Goal: Transaction & Acquisition: Purchase product/service

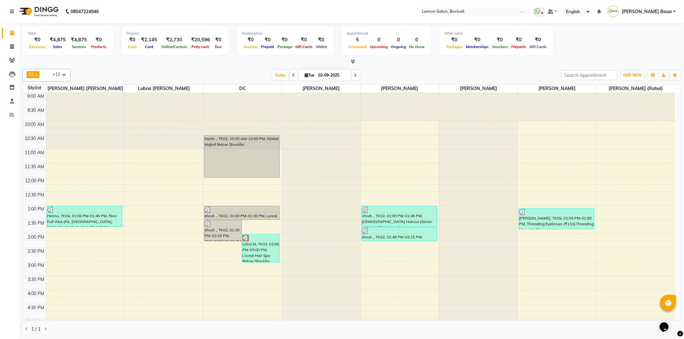
scroll to position [169, 0]
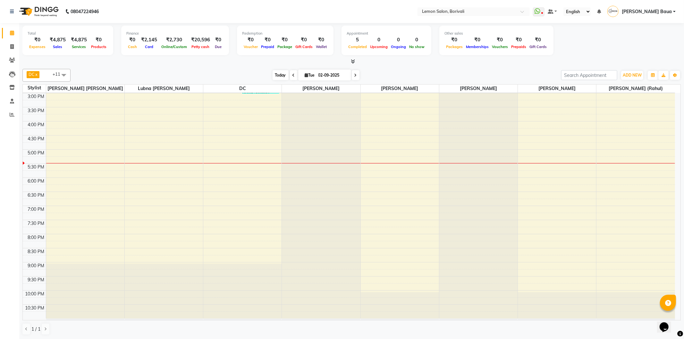
click at [283, 74] on span "Today" at bounding box center [280, 75] width 16 height 10
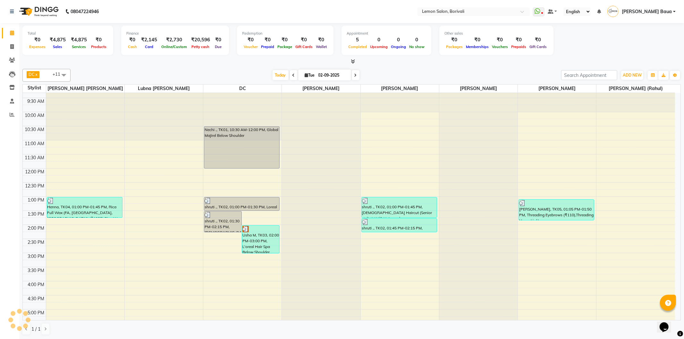
scroll to position [0, 0]
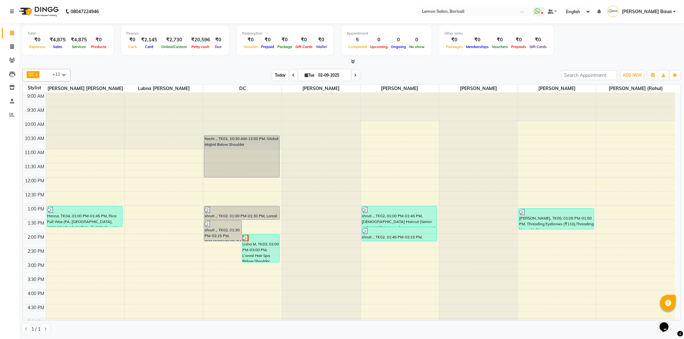
click at [280, 75] on span "Today" at bounding box center [280, 75] width 16 height 10
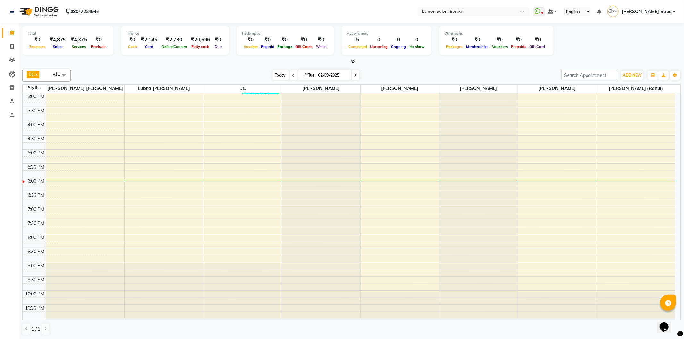
click at [279, 79] on span "Today" at bounding box center [280, 75] width 16 height 10
click at [278, 72] on span "Today" at bounding box center [280, 75] width 16 height 10
click at [280, 78] on span "Today" at bounding box center [280, 75] width 16 height 10
click at [276, 75] on span "Today" at bounding box center [280, 75] width 16 height 10
click at [276, 72] on span "Today" at bounding box center [280, 75] width 16 height 10
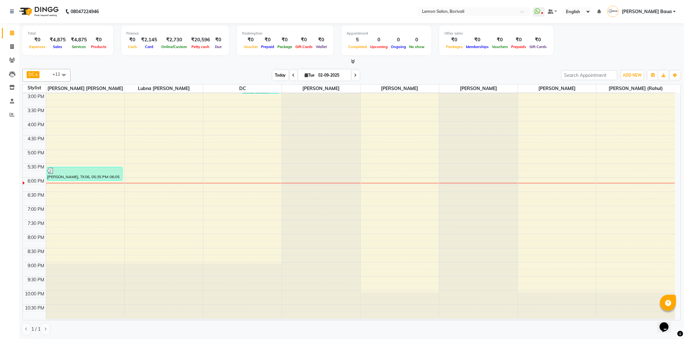
click at [274, 74] on span "Today" at bounding box center [280, 75] width 16 height 10
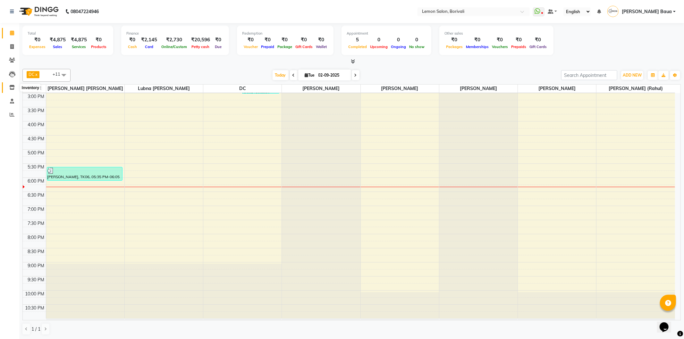
click at [12, 88] on icon at bounding box center [11, 87] width 5 height 5
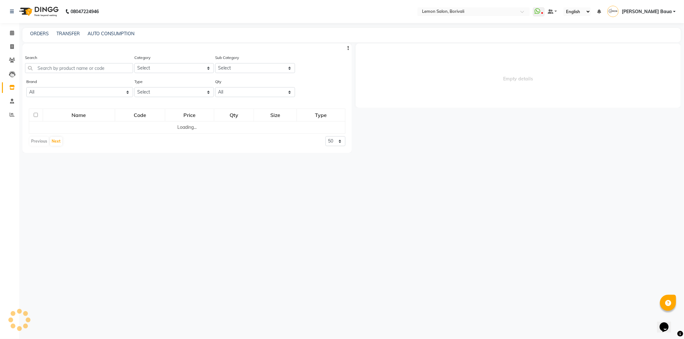
select select
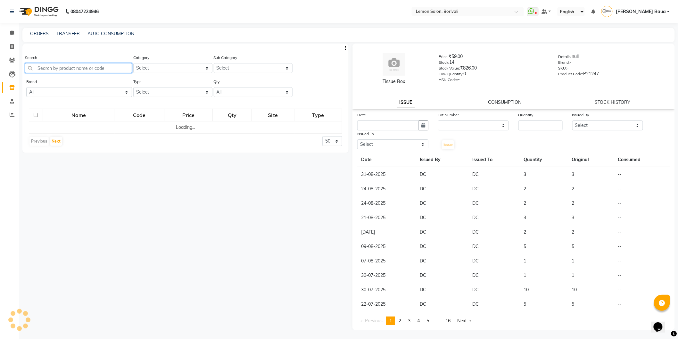
click at [82, 68] on input "text" at bounding box center [78, 68] width 107 height 10
click at [82, 68] on input "7738888985" at bounding box center [78, 68] width 107 height 10
click at [81, 68] on input "7738888985" at bounding box center [78, 68] width 107 height 10
type input "7738888985"
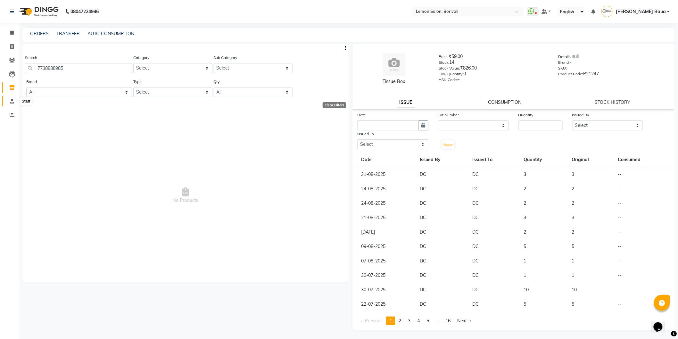
click at [9, 103] on span at bounding box center [11, 101] width 11 height 7
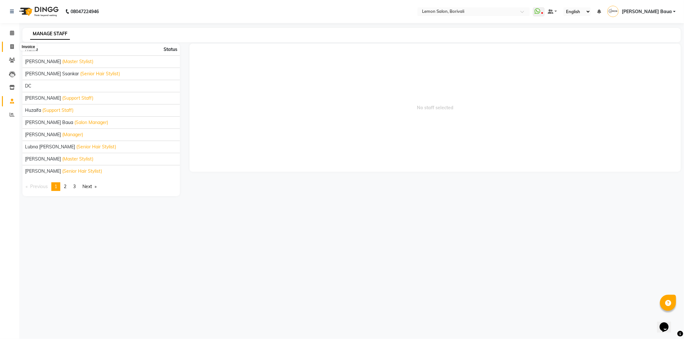
click at [11, 47] on icon at bounding box center [12, 46] width 4 height 5
select select "service"
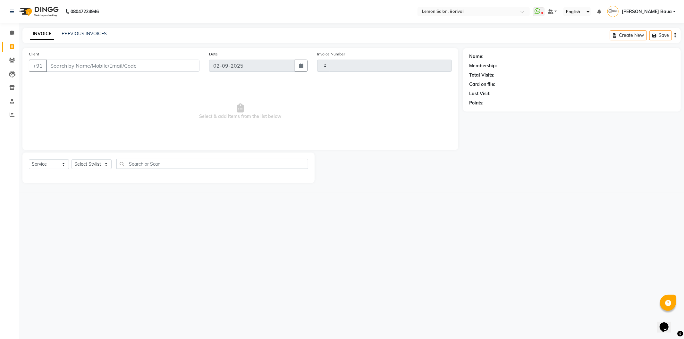
type input "2556"
select select "567"
type input "7738888985"
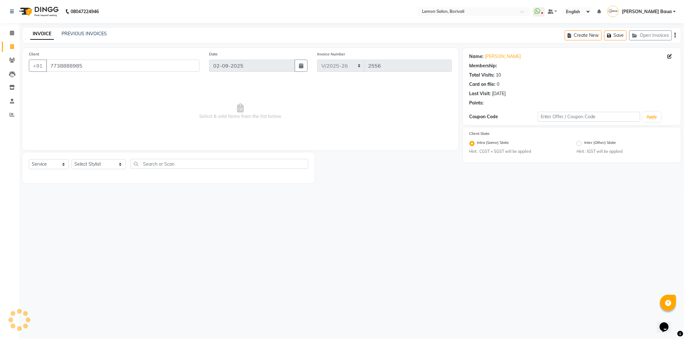
select select "1: Object"
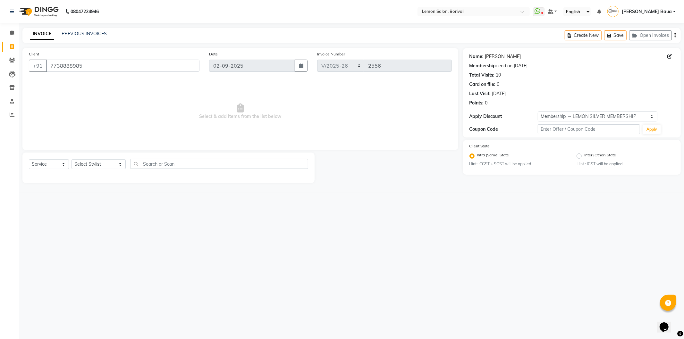
click at [503, 57] on link "[PERSON_NAME]" at bounding box center [503, 56] width 36 height 7
click at [48, 167] on select "Select Service Product Membership Package Voucher Prepaid Gift Card" at bounding box center [49, 164] width 40 height 10
select select "product"
click at [29, 160] on select "Select Service Product Membership Package Voucher Prepaid Gift Card" at bounding box center [49, 164] width 40 height 10
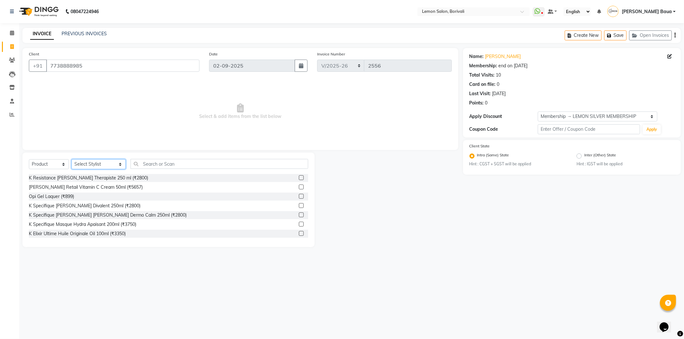
click at [100, 164] on select "Select Stylist DC [PERSON_NAME] [PERSON_NAME] [PERSON_NAME] [PERSON_NAME] [PERS…" at bounding box center [98, 164] width 54 height 10
select select "60404"
click at [71, 160] on select "Select Stylist DC [PERSON_NAME] [PERSON_NAME] [PERSON_NAME] [PERSON_NAME] [PERS…" at bounding box center [98, 164] width 54 height 10
click at [157, 165] on input "text" at bounding box center [219, 164] width 178 height 10
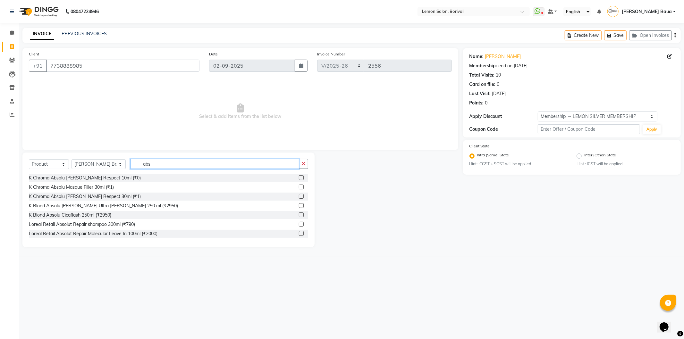
scroll to position [36, 0]
type input "abs"
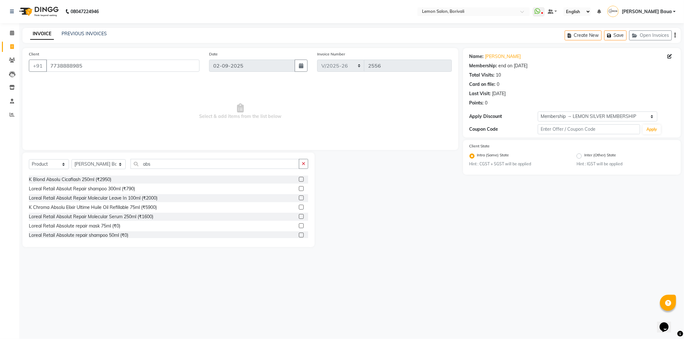
click at [299, 188] on label at bounding box center [301, 188] width 5 height 5
click at [299, 188] on input "checkbox" at bounding box center [301, 189] width 4 height 4
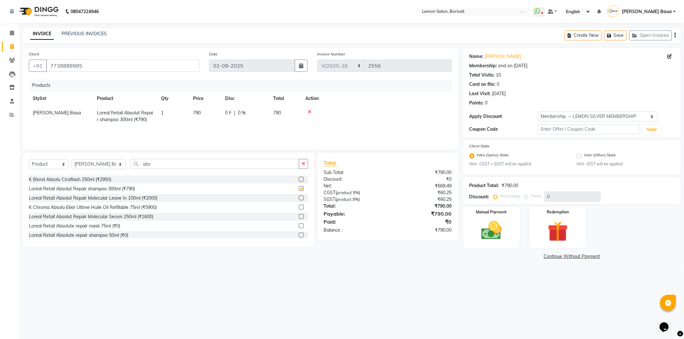
checkbox input "false"
click at [299, 209] on label at bounding box center [301, 208] width 5 height 5
click at [299, 209] on input "checkbox" at bounding box center [301, 209] width 4 height 4
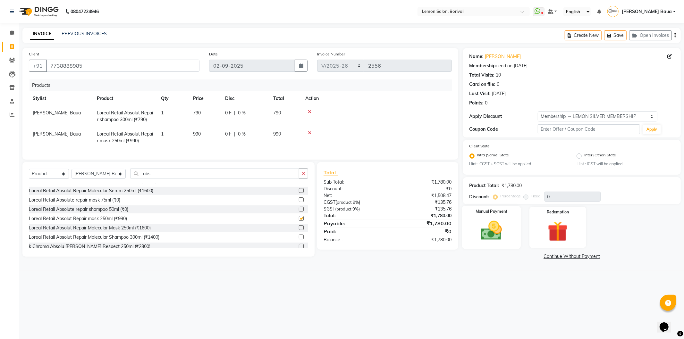
checkbox input "false"
click at [479, 223] on img at bounding box center [491, 231] width 34 height 24
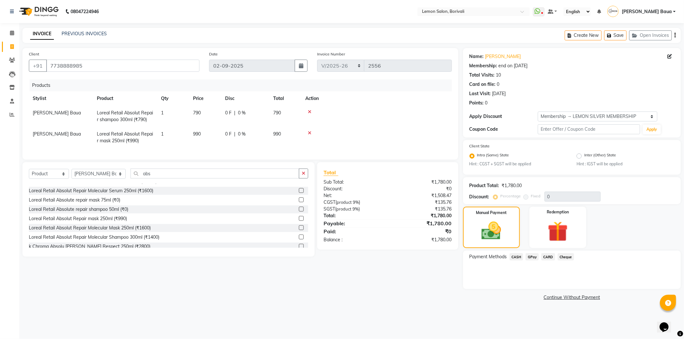
click at [532, 256] on span "GPay" at bounding box center [531, 256] width 13 height 7
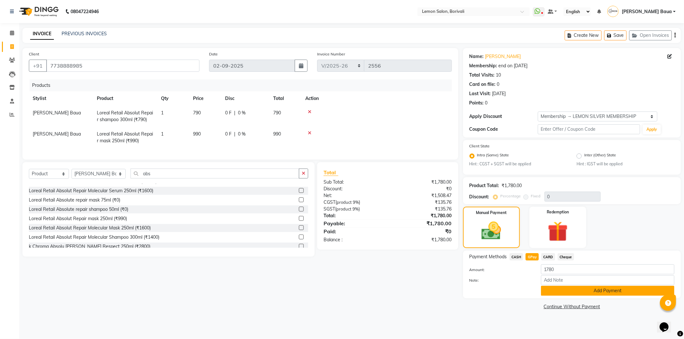
click at [568, 290] on button "Add Payment" at bounding box center [607, 291] width 133 height 10
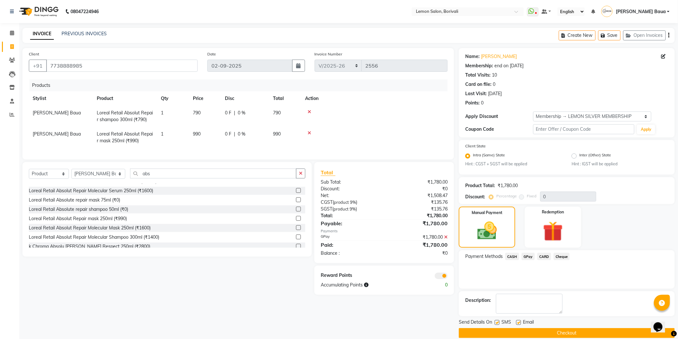
click at [495, 322] on label at bounding box center [497, 322] width 5 height 5
click at [495, 322] on input "checkbox" at bounding box center [497, 323] width 4 height 4
checkbox input "false"
click at [517, 323] on label at bounding box center [518, 322] width 5 height 5
click at [517, 323] on input "checkbox" at bounding box center [518, 323] width 4 height 4
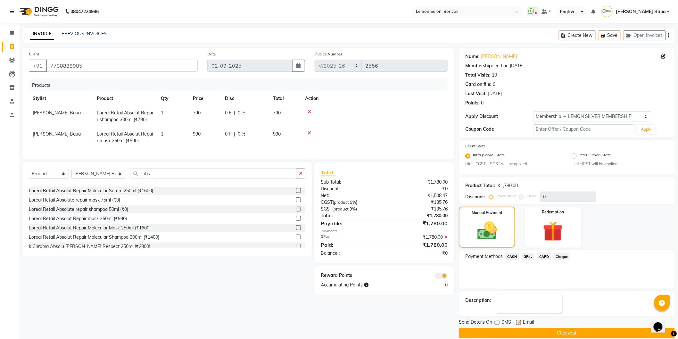
checkbox input "false"
click at [521, 329] on button "Checkout" at bounding box center [567, 333] width 216 height 10
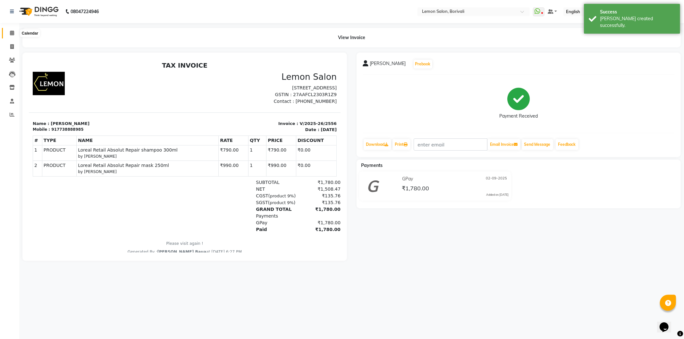
click at [11, 31] on icon at bounding box center [12, 32] width 4 height 5
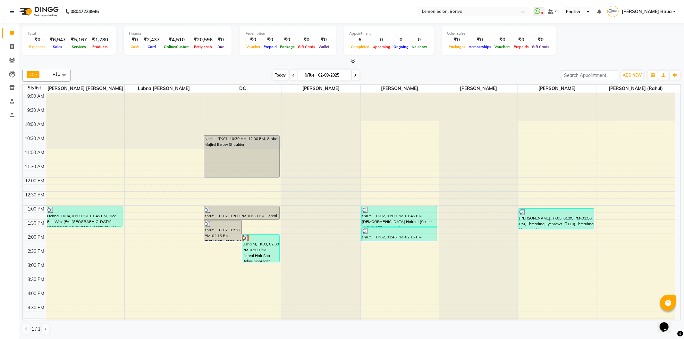
click at [276, 74] on span "Today" at bounding box center [280, 75] width 16 height 10
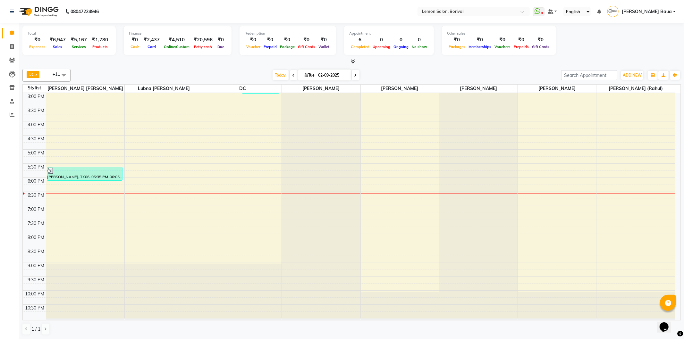
click at [286, 74] on div "[DATE] [DATE]" at bounding box center [316, 76] width 88 height 10
click at [280, 75] on span "Today" at bounding box center [280, 75] width 16 height 10
click at [12, 48] on icon at bounding box center [12, 46] width 4 height 5
select select "service"
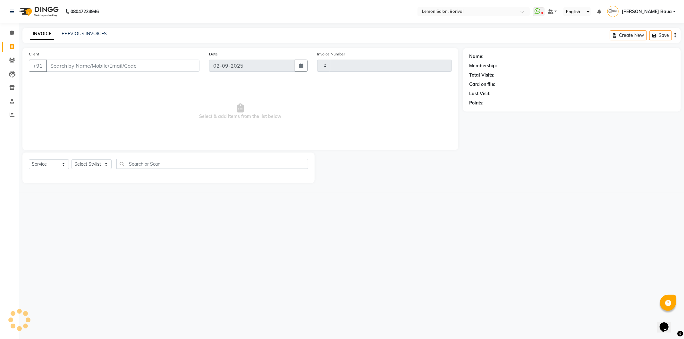
type input "2557"
select select "567"
click at [68, 32] on link "PREVIOUS INVOICES" at bounding box center [84, 34] width 45 height 6
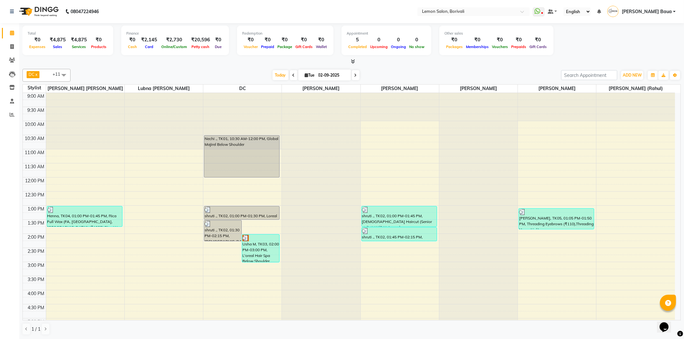
scroll to position [169, 0]
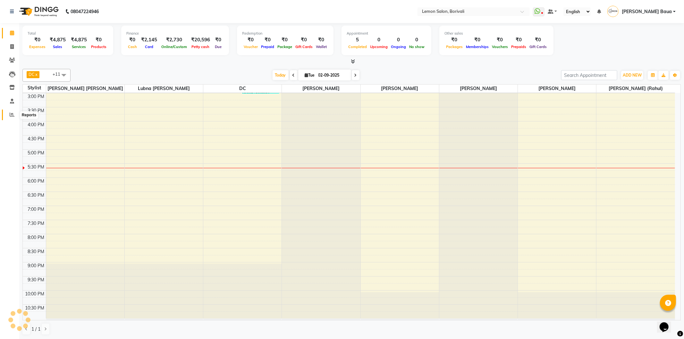
click at [16, 112] on span at bounding box center [11, 114] width 11 height 7
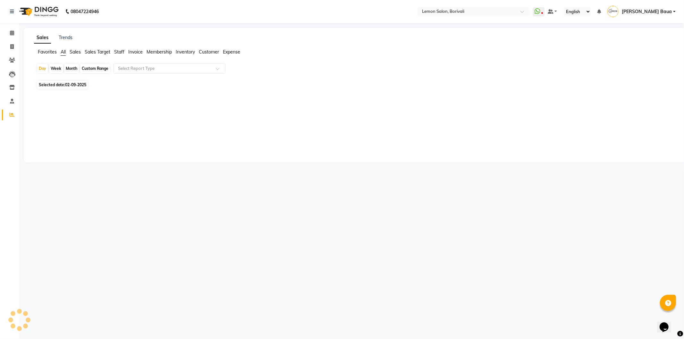
click at [90, 51] on span "Sales Target" at bounding box center [98, 52] width 26 height 6
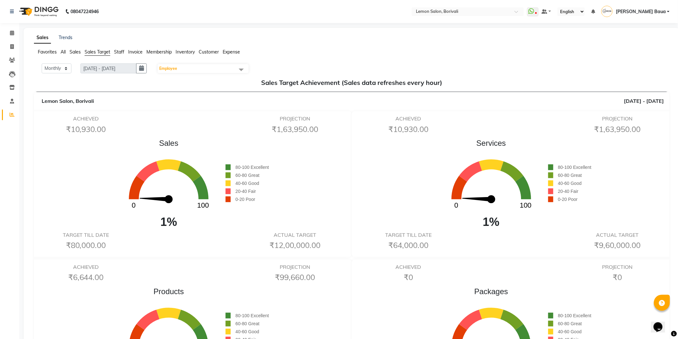
click at [124, 52] on span "Staff" at bounding box center [119, 52] width 10 height 6
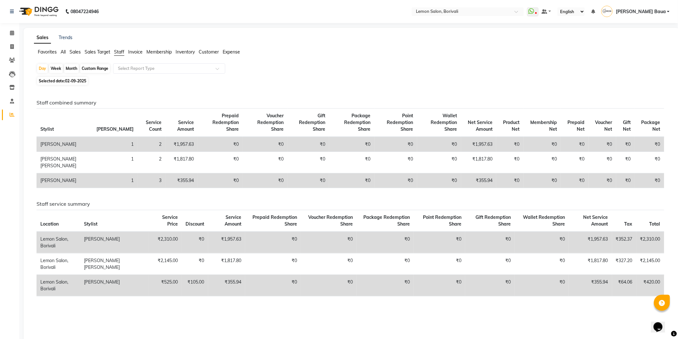
click at [74, 67] on div "Month" at bounding box center [71, 68] width 15 height 9
select select "9"
select select "2025"
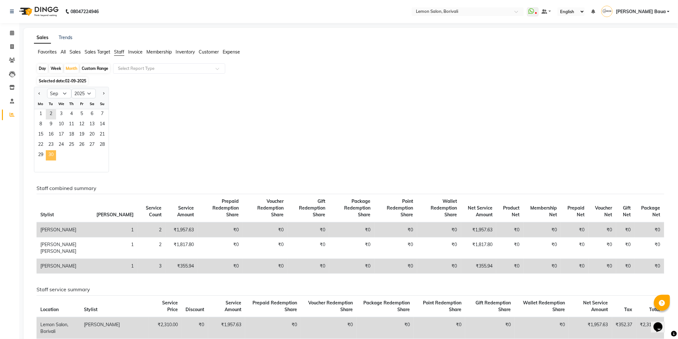
click at [54, 153] on span "30" at bounding box center [51, 155] width 10 height 10
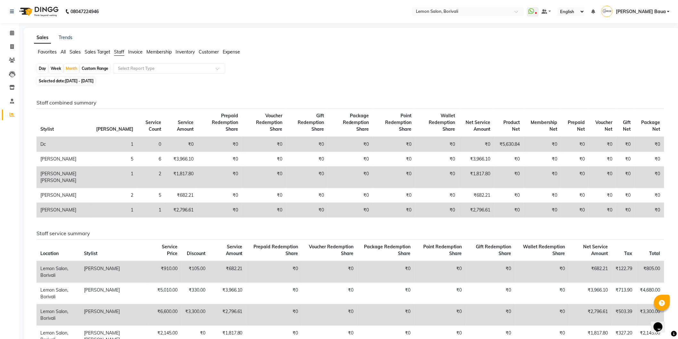
click at [41, 68] on div "Day" at bounding box center [42, 68] width 11 height 9
select select "9"
select select "2025"
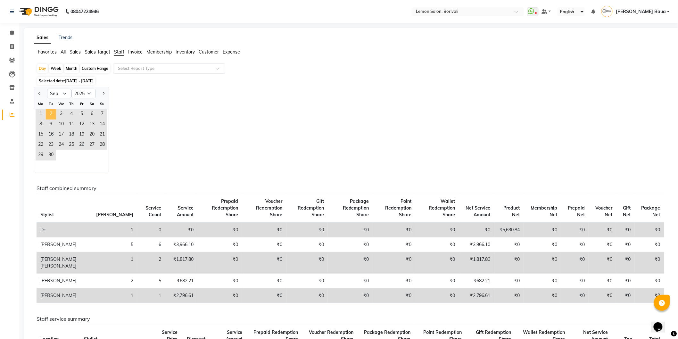
click at [47, 113] on span "2" at bounding box center [51, 114] width 10 height 10
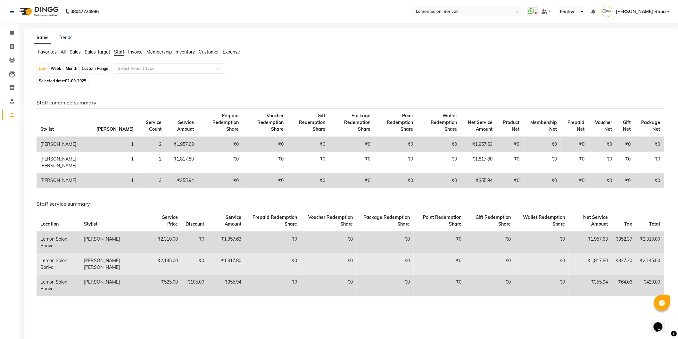
scroll to position [22, 0]
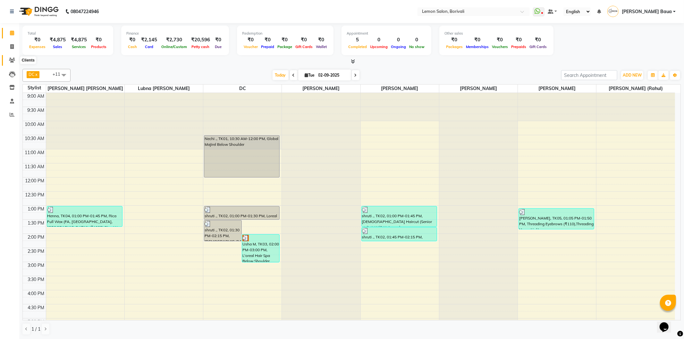
click at [12, 60] on icon at bounding box center [12, 60] width 6 height 5
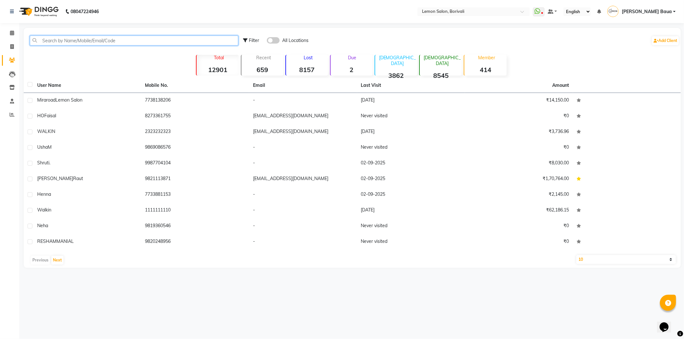
click at [77, 43] on input "text" at bounding box center [134, 41] width 208 height 10
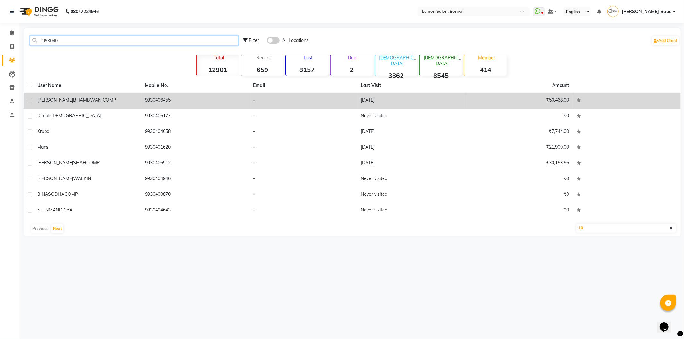
type input "993040"
click at [87, 102] on span "BHAMBWANICOMP" at bounding box center [94, 100] width 43 height 6
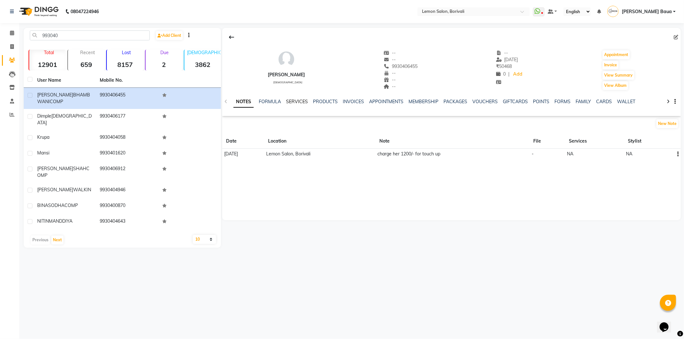
click at [296, 99] on link "SERVICES" at bounding box center [297, 102] width 22 height 6
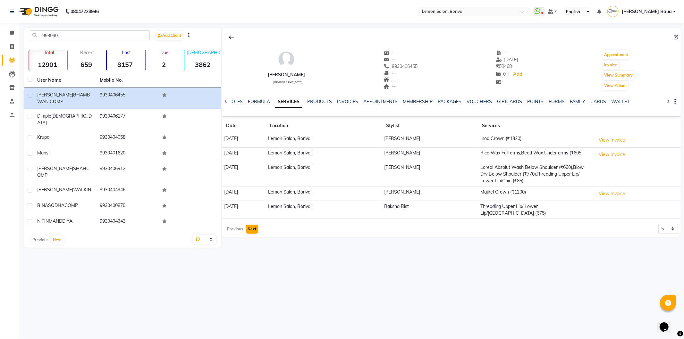
click at [250, 225] on button "Next" at bounding box center [252, 229] width 12 height 9
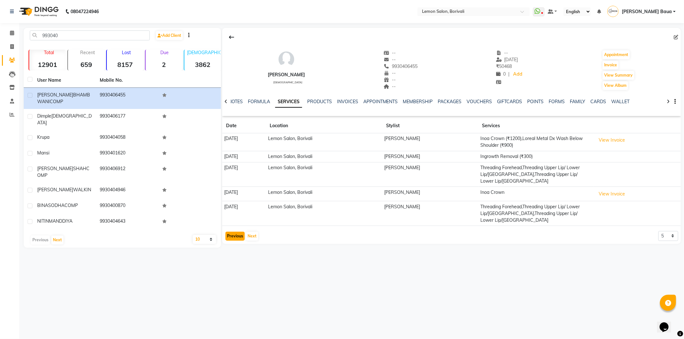
click at [232, 232] on button "Previous" at bounding box center [234, 236] width 19 height 9
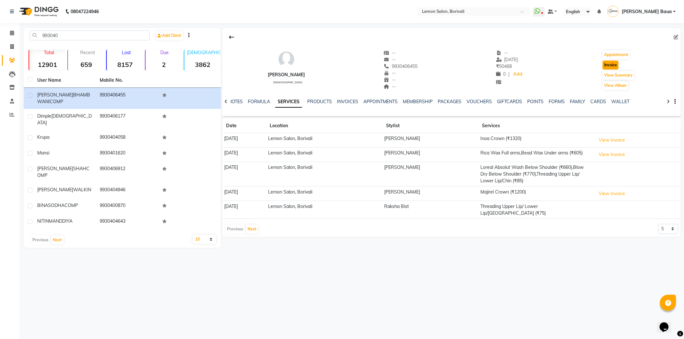
click at [618, 66] on button "Invoice" at bounding box center [610, 65] width 16 height 9
select select "567"
select select "service"
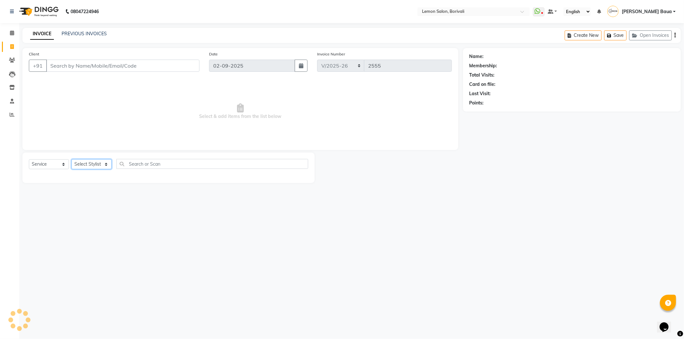
click at [90, 167] on select "Select Stylist" at bounding box center [91, 164] width 40 height 10
type input "9930406455"
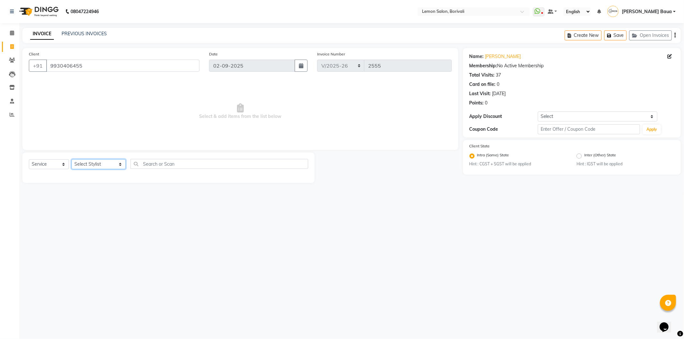
select select "7565"
click at [71, 160] on select "Select Stylist DC [PERSON_NAME] [PERSON_NAME] [PERSON_NAME] [PERSON_NAME] [PERS…" at bounding box center [98, 164] width 54 height 10
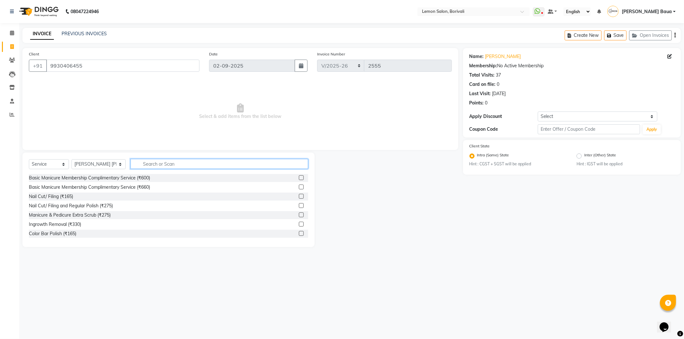
click at [153, 162] on input "text" at bounding box center [219, 164] width 178 height 10
type input "e"
type input "chin"
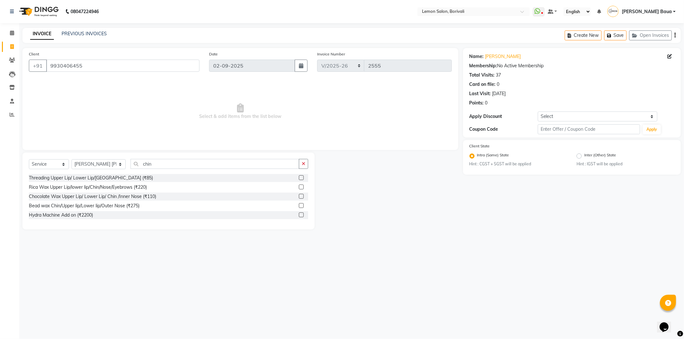
click at [299, 180] on label at bounding box center [301, 177] width 5 height 5
click at [299, 180] on input "checkbox" at bounding box center [301, 178] width 4 height 4
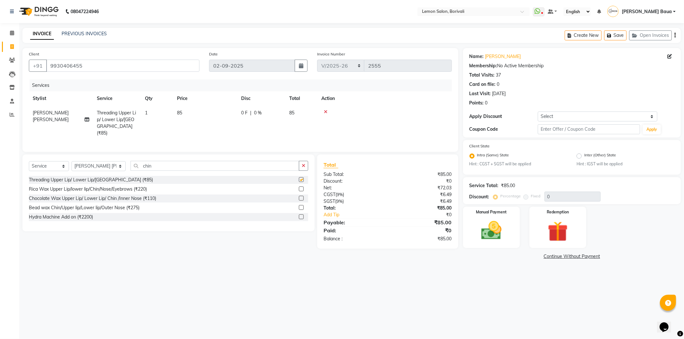
checkbox input "false"
click at [283, 165] on input "chin" at bounding box center [214, 166] width 169 height 10
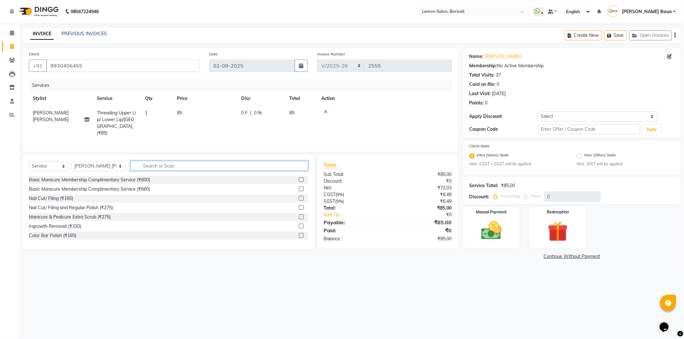
click at [284, 164] on input "text" at bounding box center [219, 166] width 178 height 10
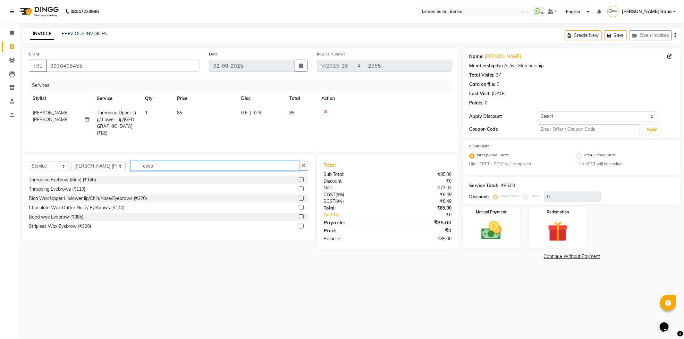
type input "eyeb"
click at [301, 187] on label at bounding box center [301, 189] width 5 height 5
click at [301, 187] on input "checkbox" at bounding box center [301, 189] width 4 height 4
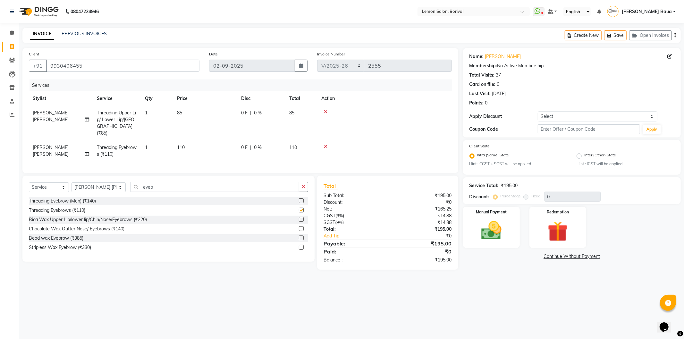
checkbox input "false"
click at [296, 184] on input "eyeb" at bounding box center [214, 187] width 169 height 10
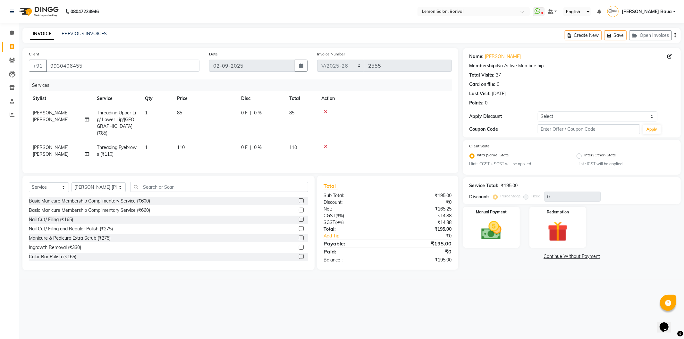
click at [144, 113] on td "1" at bounding box center [157, 123] width 32 height 35
select select "7565"
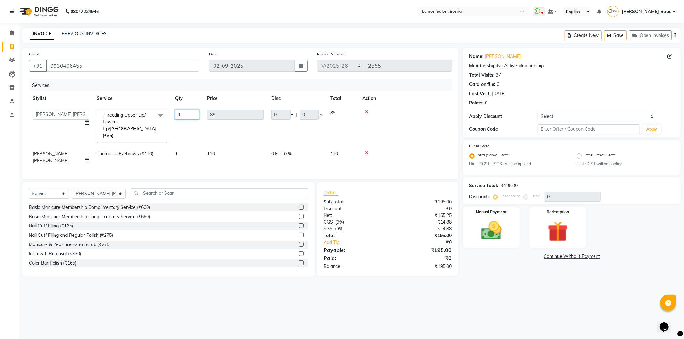
click at [184, 111] on input "1" at bounding box center [187, 115] width 24 height 10
type input "2"
click at [180, 182] on div "Select Service Product Membership Package Voucher Prepaid Gift Card Select Styl…" at bounding box center [168, 229] width 292 height 95
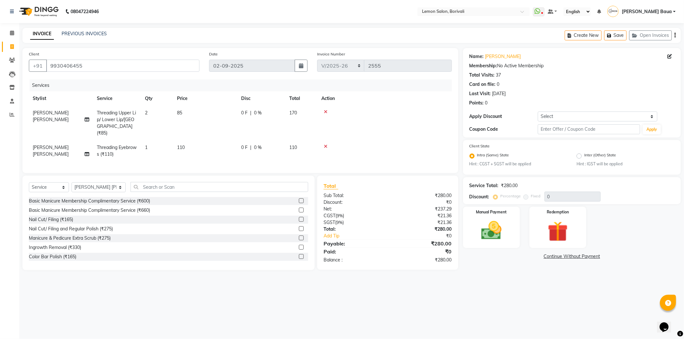
click at [148, 112] on td "2" at bounding box center [157, 123] width 32 height 35
select select "7565"
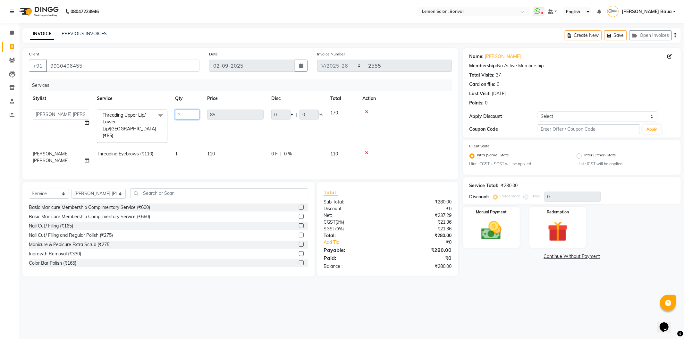
drag, startPoint x: 189, startPoint y: 113, endPoint x: 164, endPoint y: 113, distance: 25.0
click at [164, 113] on tr "DC Faiz Khan Huzaifa Jiral Baua Jyoti Vyas Lubna mushahid siddique Mo Adnan Nag…" at bounding box center [240, 126] width 423 height 41
type input "3"
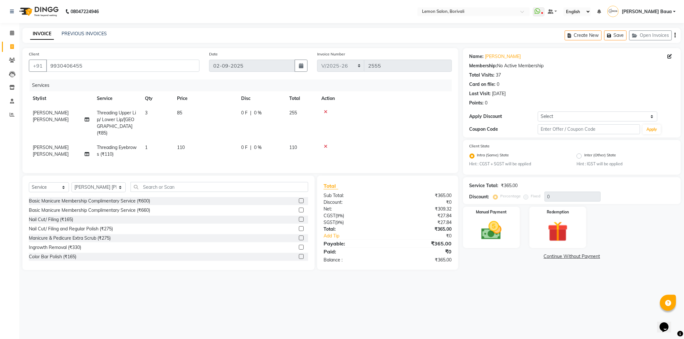
drag, startPoint x: 394, startPoint y: 107, endPoint x: 537, endPoint y: 110, distance: 142.4
click at [395, 107] on td at bounding box center [384, 123] width 134 height 35
click at [604, 116] on select "Select Coupon → Abc" at bounding box center [598, 117] width 120 height 10
click at [605, 140] on div "Client State Intra (Same) State Hint : CGST + SGST will be applied Inter (Other…" at bounding box center [572, 157] width 218 height 35
click at [589, 114] on select "Select Coupon → Abc" at bounding box center [598, 117] width 120 height 10
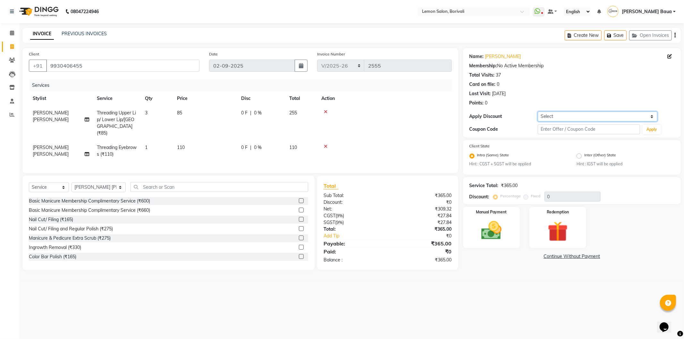
select select "1: Object"
click at [538, 112] on select "Select Coupon → Abc" at bounding box center [598, 117] width 120 height 10
type input "20"
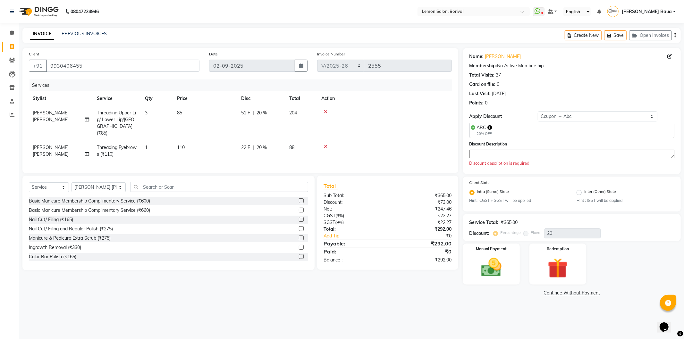
click at [539, 152] on textarea at bounding box center [571, 154] width 205 height 9
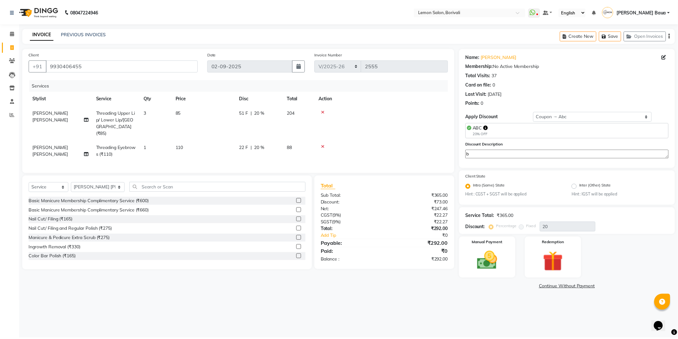
scroll to position [0, 4]
type textarea "b"
click at [487, 252] on img at bounding box center [491, 261] width 34 height 24
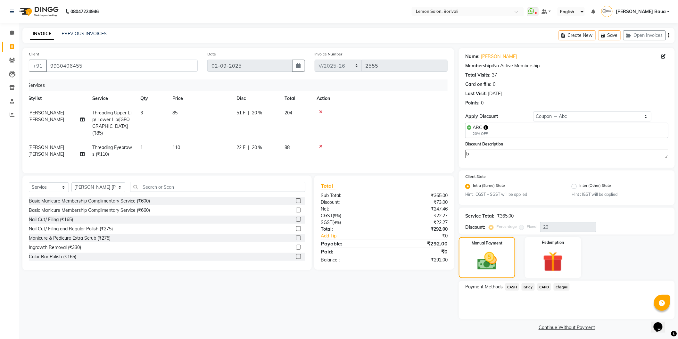
click at [542, 289] on span "CARD" at bounding box center [545, 286] width 14 height 7
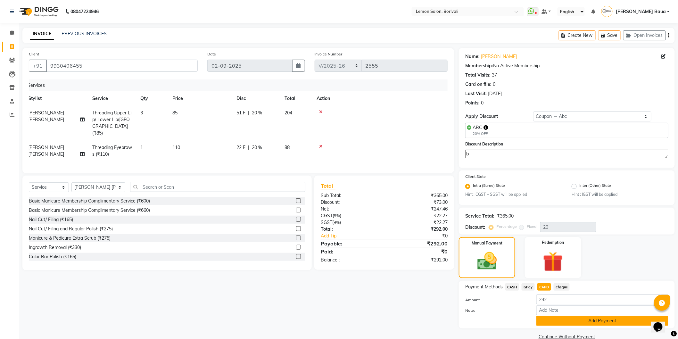
click at [554, 319] on button "Add Payment" at bounding box center [603, 321] width 132 height 10
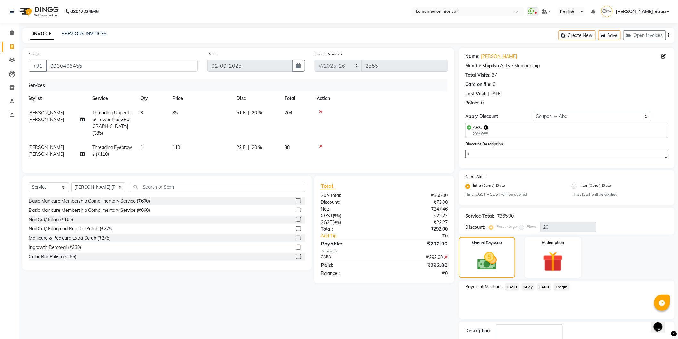
scroll to position [39, 0]
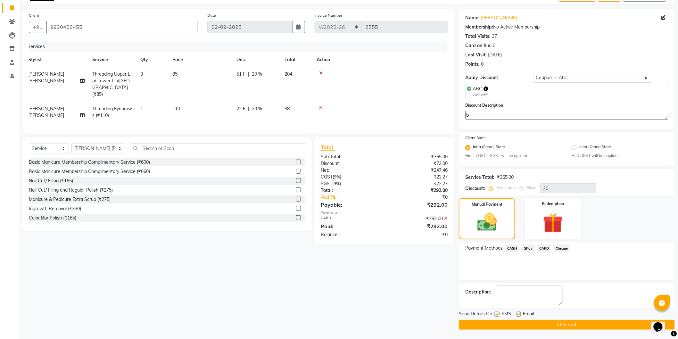
click at [496, 312] on label at bounding box center [497, 314] width 5 height 5
click at [496, 313] on input "checkbox" at bounding box center [497, 315] width 4 height 4
checkbox input "false"
click at [518, 313] on label at bounding box center [518, 314] width 5 height 5
click at [518, 313] on input "checkbox" at bounding box center [518, 315] width 4 height 4
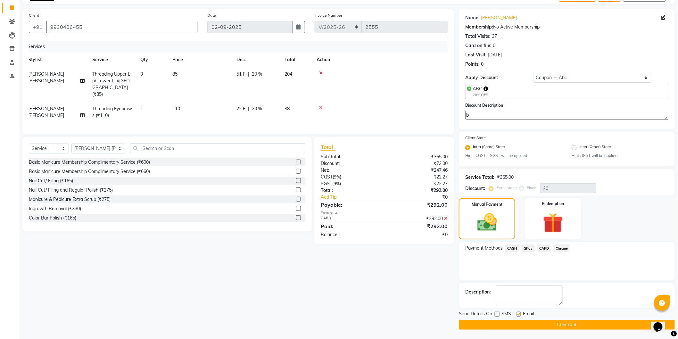
checkbox input "false"
click at [523, 321] on button "Checkout" at bounding box center [567, 325] width 216 height 10
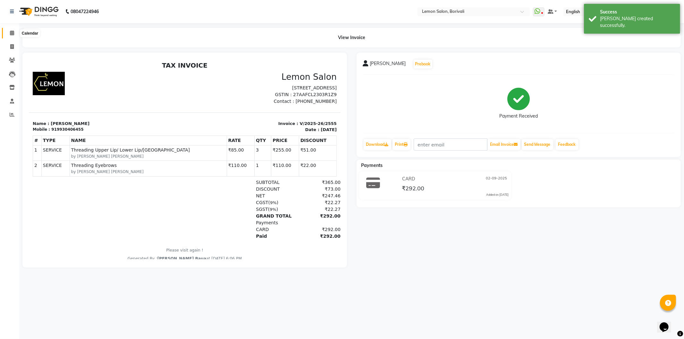
click at [7, 32] on span at bounding box center [11, 32] width 11 height 7
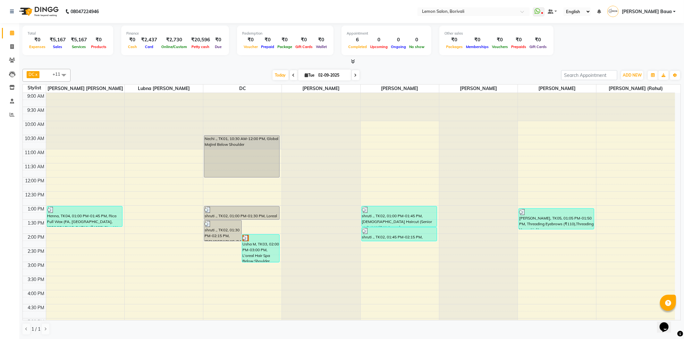
click at [278, 80] on div "DC x Muneer Ahmed x Nitin parmar x Rupa Singh x Shahrukh Mansoori x Mo Adnan x …" at bounding box center [351, 75] width 658 height 13
click at [276, 72] on span "Today" at bounding box center [280, 75] width 16 height 10
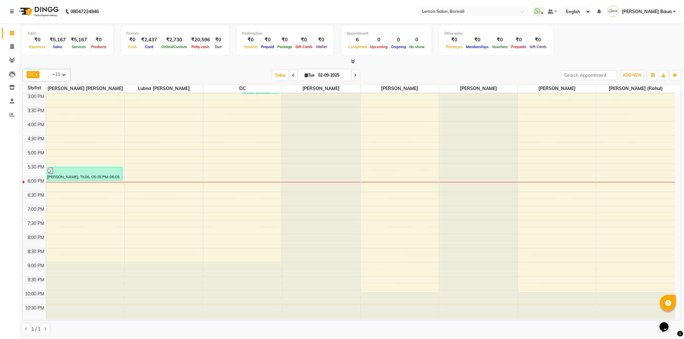
click at [227, 74] on div "[DATE] [DATE]" at bounding box center [316, 76] width 484 height 10
click at [275, 78] on span "Today" at bounding box center [280, 75] width 16 height 10
click at [399, 75] on div "[DATE] [DATE]" at bounding box center [316, 76] width 484 height 10
click at [278, 77] on span "Today" at bounding box center [280, 75] width 16 height 10
click at [252, 75] on div "[DATE] [DATE]" at bounding box center [316, 76] width 484 height 10
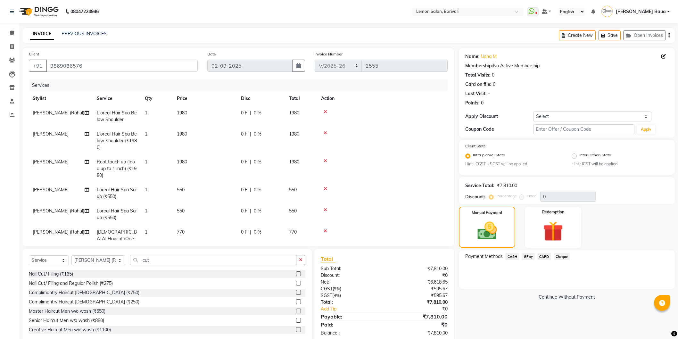
select select "567"
select select "service"
select select "83349"
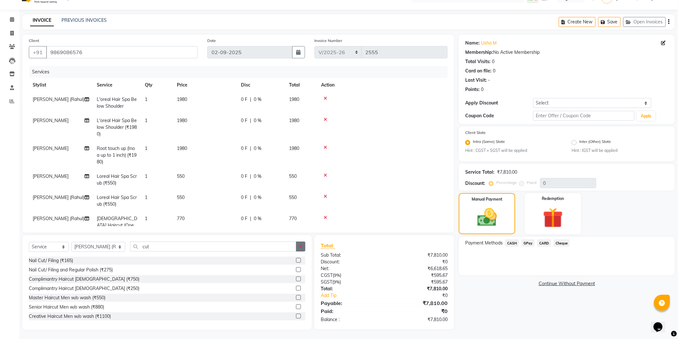
click at [303, 244] on button "button" at bounding box center [300, 247] width 9 height 10
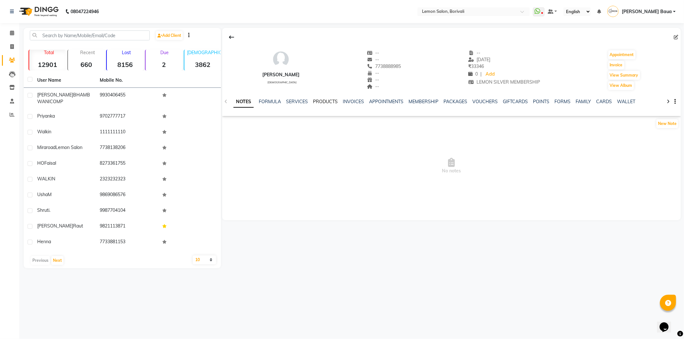
click at [328, 103] on link "PRODUCTS" at bounding box center [325, 102] width 25 height 6
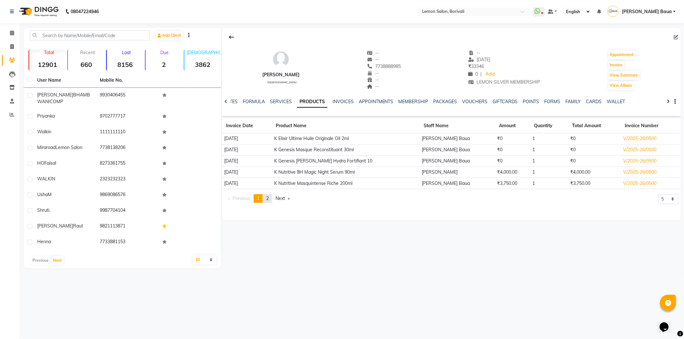
click at [267, 200] on link "page 2" at bounding box center [267, 198] width 9 height 9
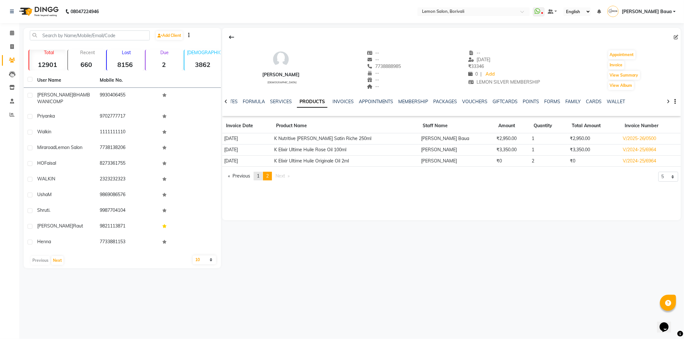
click at [259, 177] on span "1" at bounding box center [258, 176] width 3 height 6
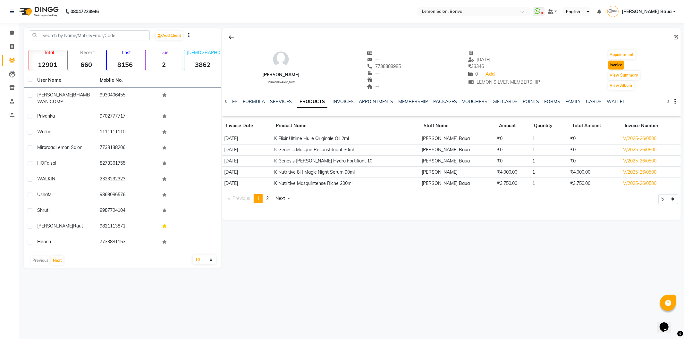
click at [614, 66] on button "Invoice" at bounding box center [616, 65] width 16 height 9
select select "567"
select select "service"
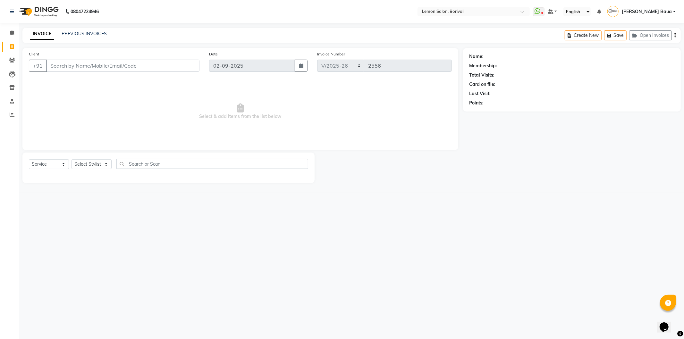
type input "7738888985"
select select "1: Object"
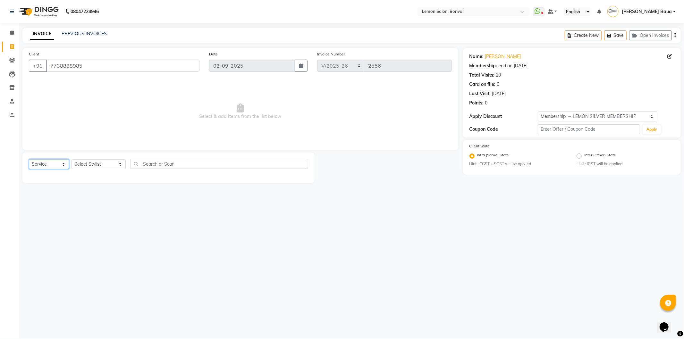
click at [51, 166] on select "Select Service Product Membership Package Voucher Prepaid Gift Card" at bounding box center [49, 164] width 40 height 10
select select "product"
click at [29, 160] on select "Select Service Product Membership Package Voucher Prepaid Gift Card" at bounding box center [49, 164] width 40 height 10
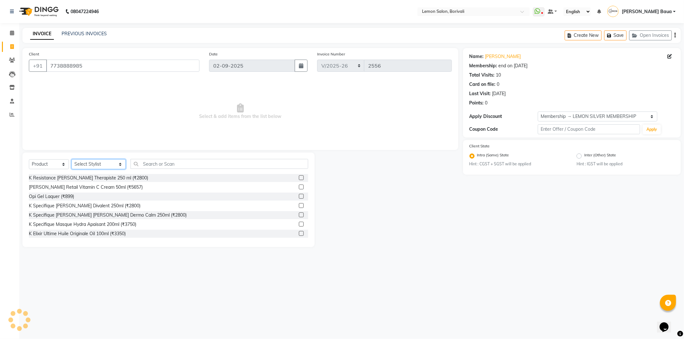
click at [100, 163] on select "Select Stylist DC [PERSON_NAME] [PERSON_NAME] [PERSON_NAME] [PERSON_NAME] [PERS…" at bounding box center [98, 164] width 54 height 10
select select "60404"
click at [71, 160] on select "Select Stylist DC [PERSON_NAME] [PERSON_NAME] [PERSON_NAME] [PERSON_NAME] [PERS…" at bounding box center [98, 164] width 54 height 10
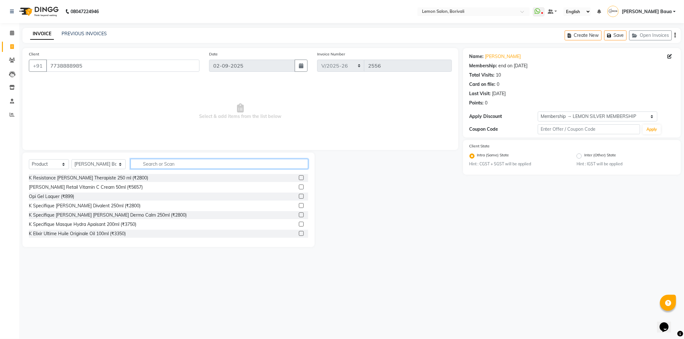
click at [150, 162] on input "text" at bounding box center [219, 164] width 178 height 10
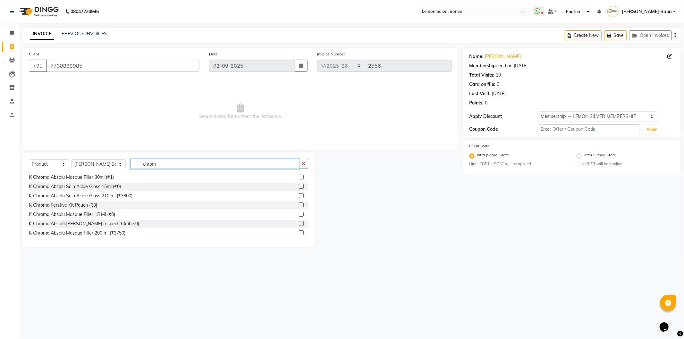
click at [195, 165] on input "chrom" at bounding box center [214, 164] width 169 height 10
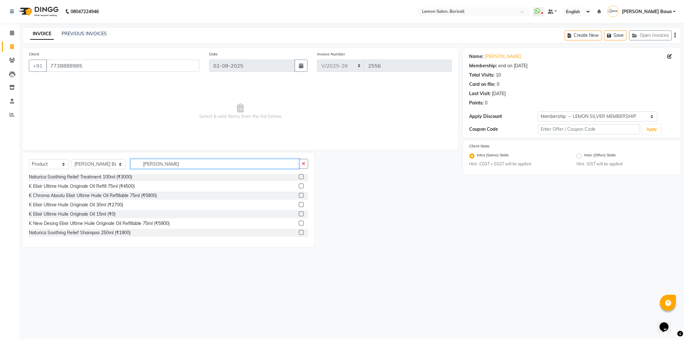
scroll to position [10, 0]
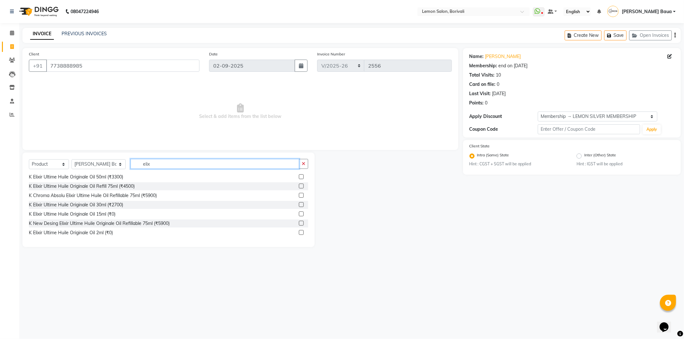
type input "elix"
click at [299, 231] on label at bounding box center [301, 232] width 5 height 5
click at [299, 231] on input "checkbox" at bounding box center [301, 233] width 4 height 4
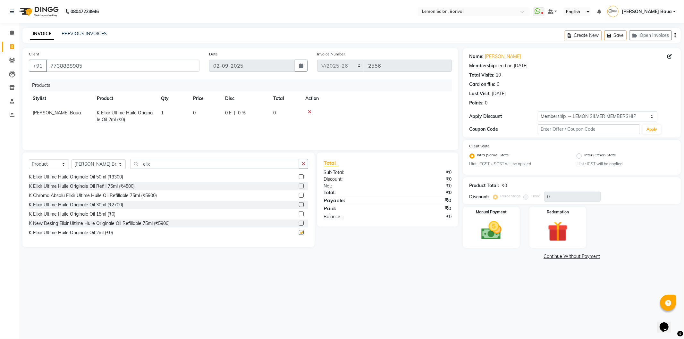
checkbox input "false"
click at [165, 113] on td "1" at bounding box center [173, 116] width 32 height 21
select select "60404"
drag, startPoint x: 171, startPoint y: 113, endPoint x: 159, endPoint y: 113, distance: 11.6
click at [159, 113] on td "1" at bounding box center [173, 115] width 32 height 18
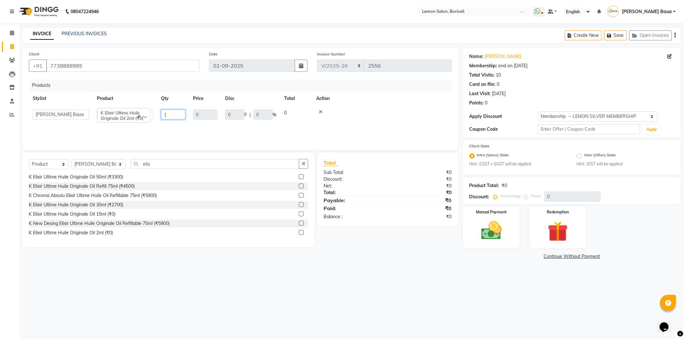
type input "3"
click at [163, 126] on div "Products Stylist Product Qty Price Disc Total Action DC Faiz Khan Huzaifa Jiral…" at bounding box center [240, 112] width 423 height 64
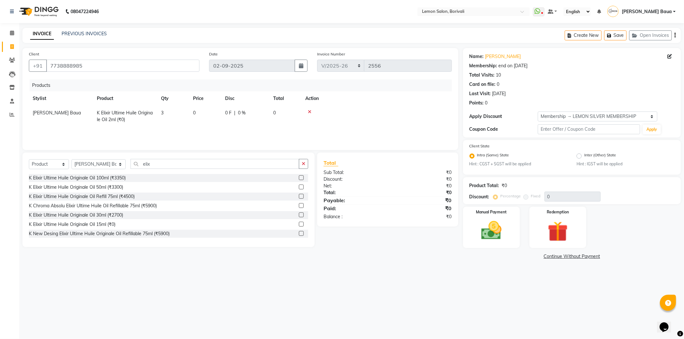
scroll to position [29, 0]
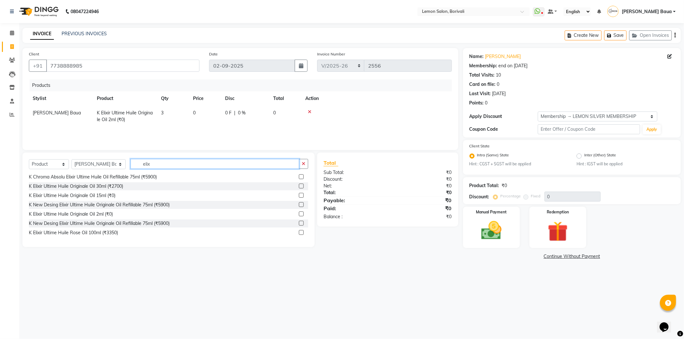
click at [156, 165] on input "elix" at bounding box center [214, 164] width 169 height 10
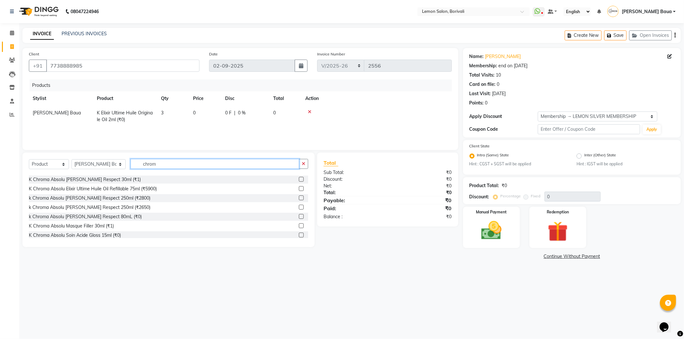
scroll to position [36, 0]
type input "chrom"
click at [299, 180] on label at bounding box center [301, 179] width 5 height 5
click at [299, 180] on input "checkbox" at bounding box center [301, 180] width 4 height 4
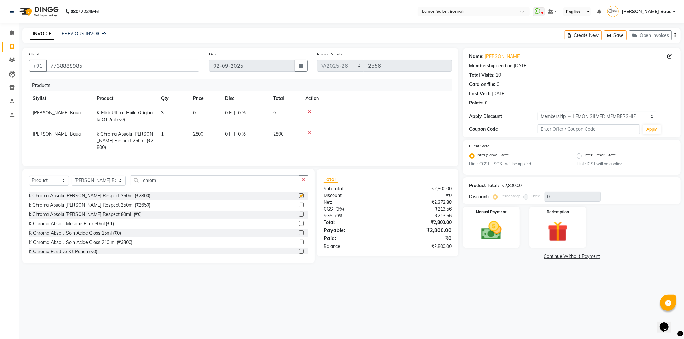
checkbox input "false"
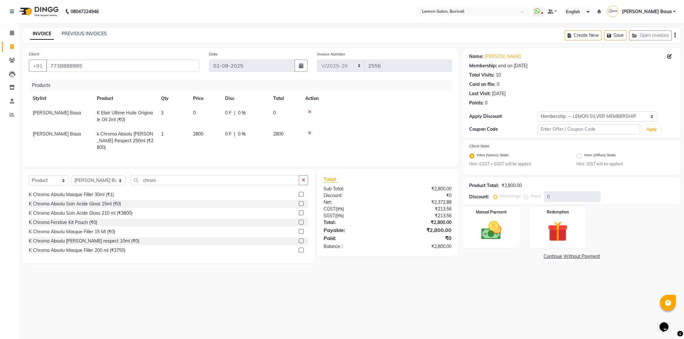
scroll to position [66, 0]
click at [299, 249] on label at bounding box center [301, 249] width 5 height 5
click at [299, 249] on input "checkbox" at bounding box center [301, 249] width 4 height 4
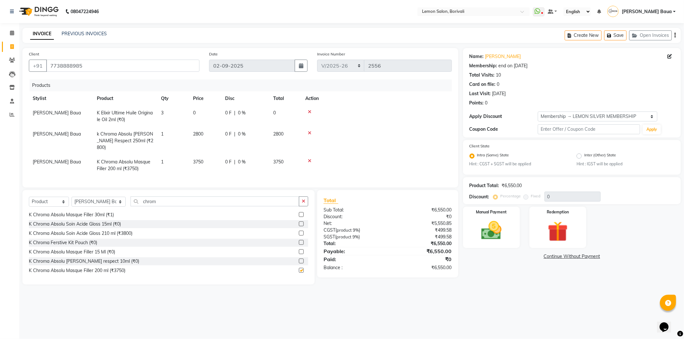
checkbox input "false"
click at [299, 260] on label at bounding box center [301, 261] width 5 height 5
click at [299, 260] on input "checkbox" at bounding box center [301, 261] width 4 height 4
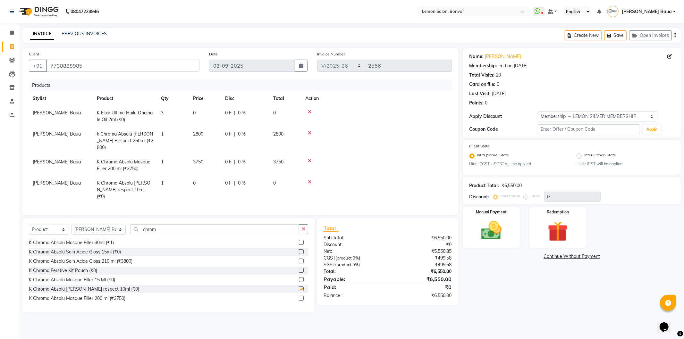
checkbox input "false"
click at [614, 36] on button "Save" at bounding box center [615, 35] width 22 height 10
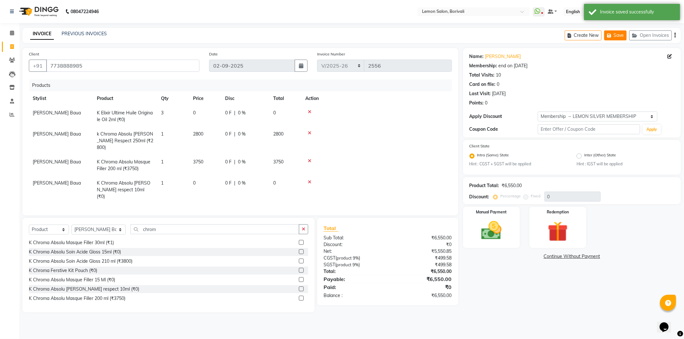
click at [615, 32] on button "Save" at bounding box center [615, 35] width 22 height 10
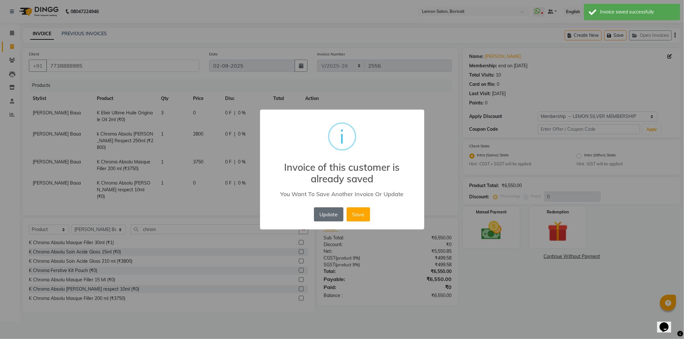
click at [333, 217] on button "Update" at bounding box center [328, 214] width 29 height 14
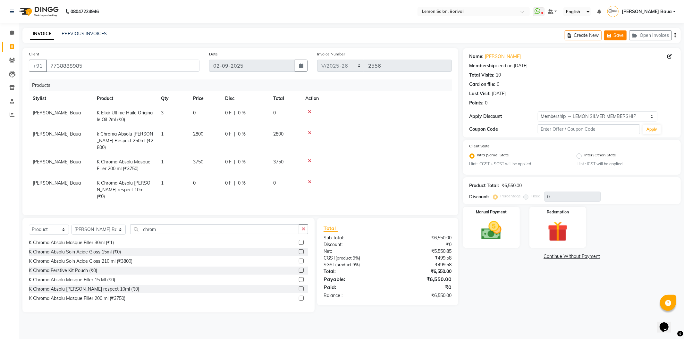
click at [621, 38] on button "Save" at bounding box center [615, 35] width 22 height 10
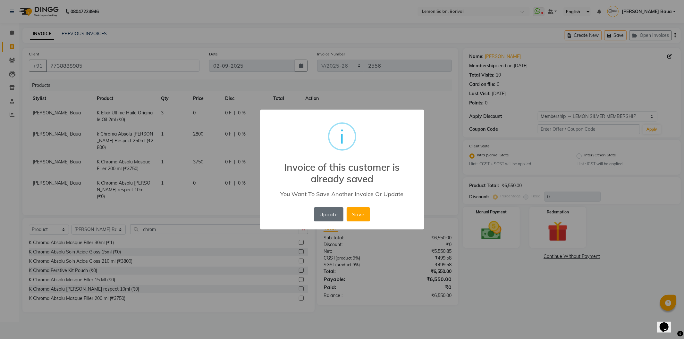
click at [327, 216] on button "Update" at bounding box center [328, 214] width 29 height 14
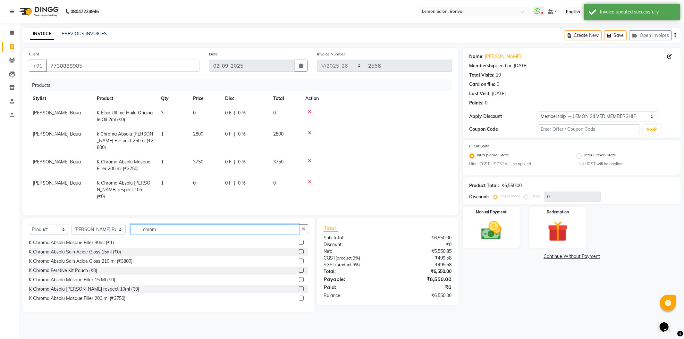
click at [180, 224] on input "chrom" at bounding box center [214, 229] width 169 height 10
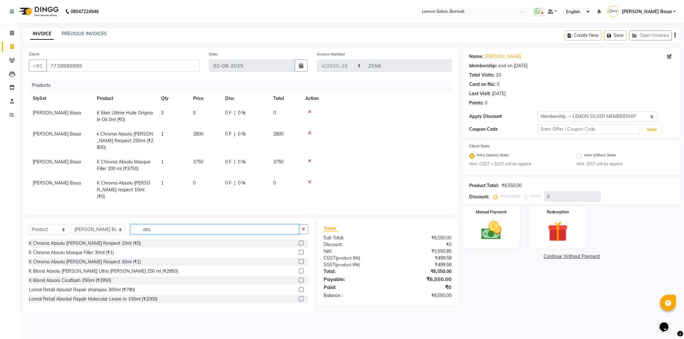
scroll to position [36, 0]
type input "abs"
